Goal: Task Accomplishment & Management: Manage account settings

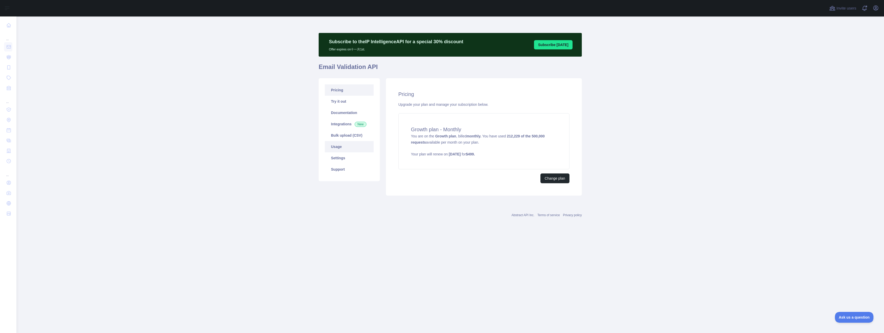
click at [343, 147] on link "Usage" at bounding box center [349, 146] width 49 height 11
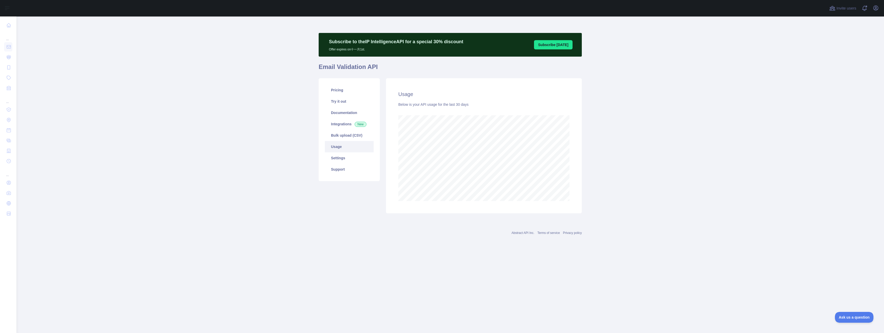
scroll to position [316, 868]
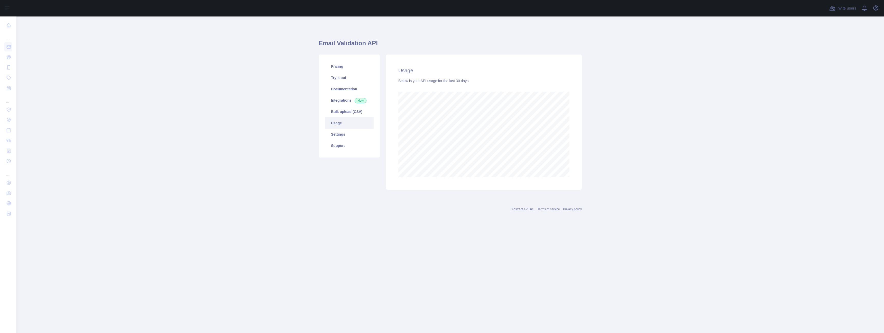
scroll to position [316, 868]
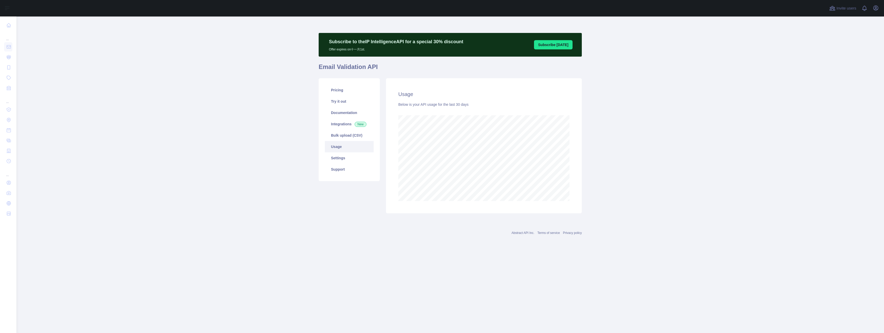
click at [327, 224] on div "Abstract API Inc. Terms of service Privacy policy" at bounding box center [450, 229] width 263 height 19
